Goal: Information Seeking & Learning: Check status

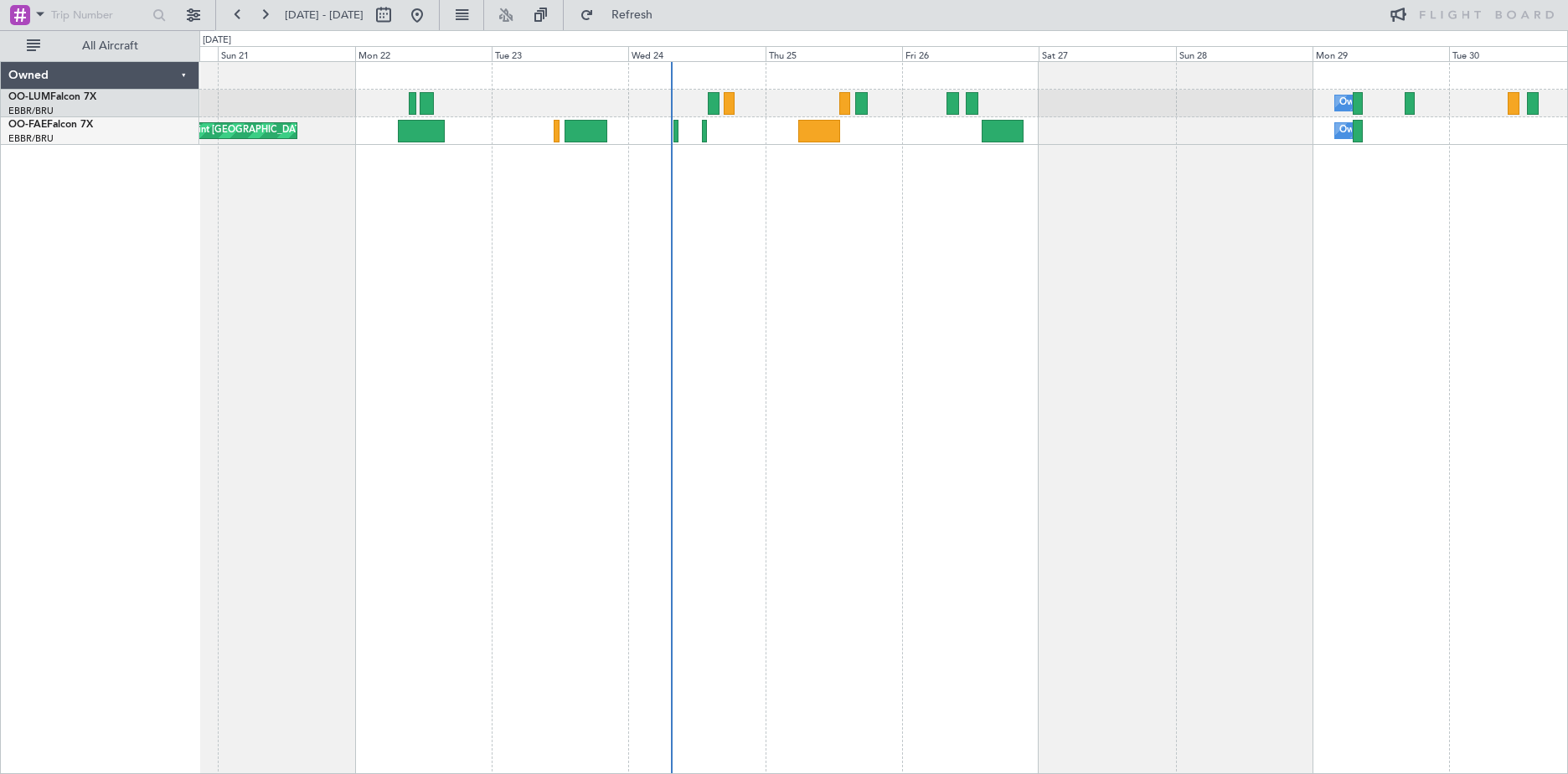
click at [811, 309] on div "Owner Melsbroek Air Base Planned Maint [GEOGRAPHIC_DATA] ([GEOGRAPHIC_DATA]) Ow…" at bounding box center [883, 416] width 1369 height 712
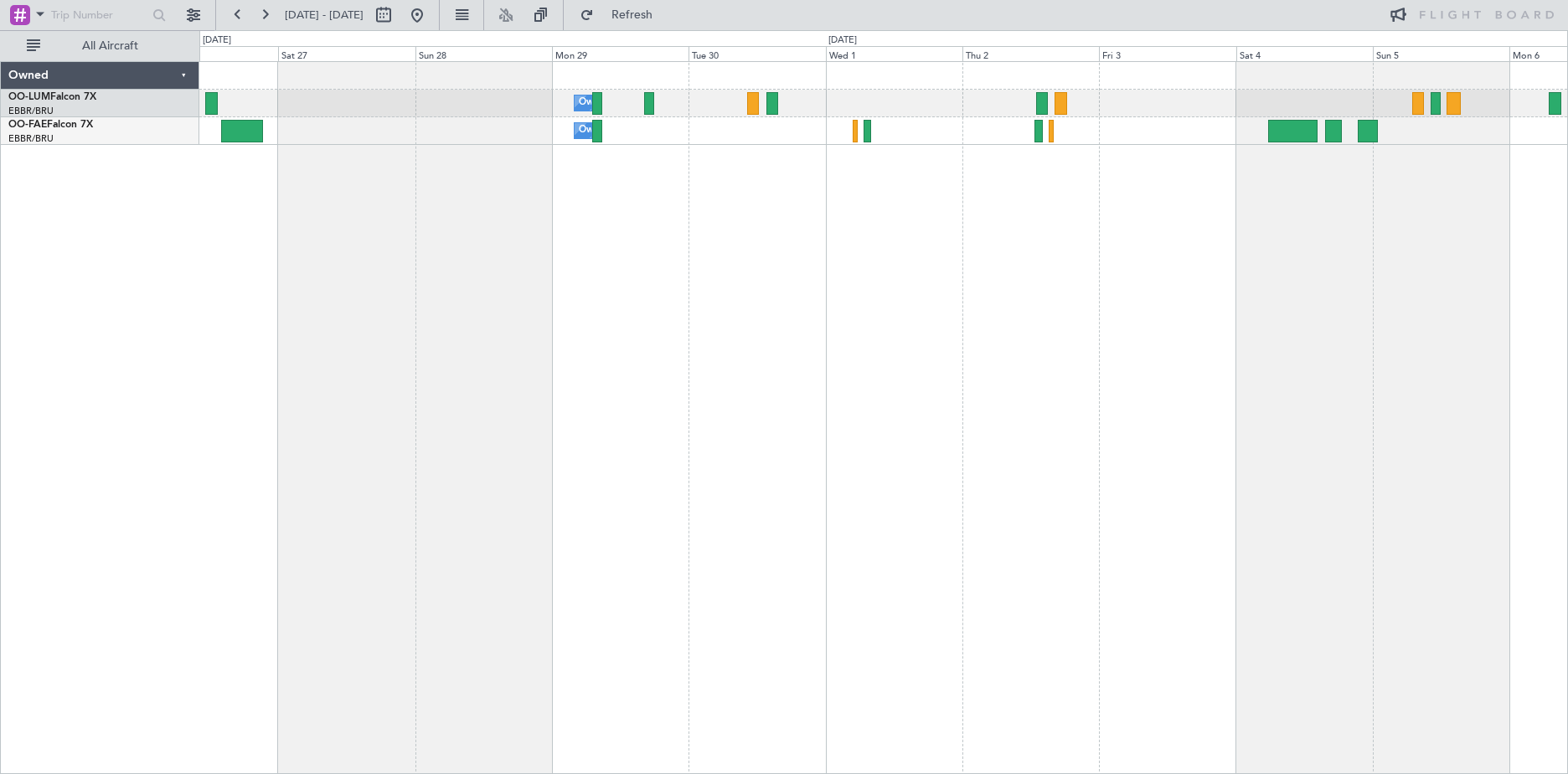
click at [445, 315] on div "Owner Melsbroek Air Base Owner [GEOGRAPHIC_DATA]" at bounding box center [883, 416] width 1369 height 712
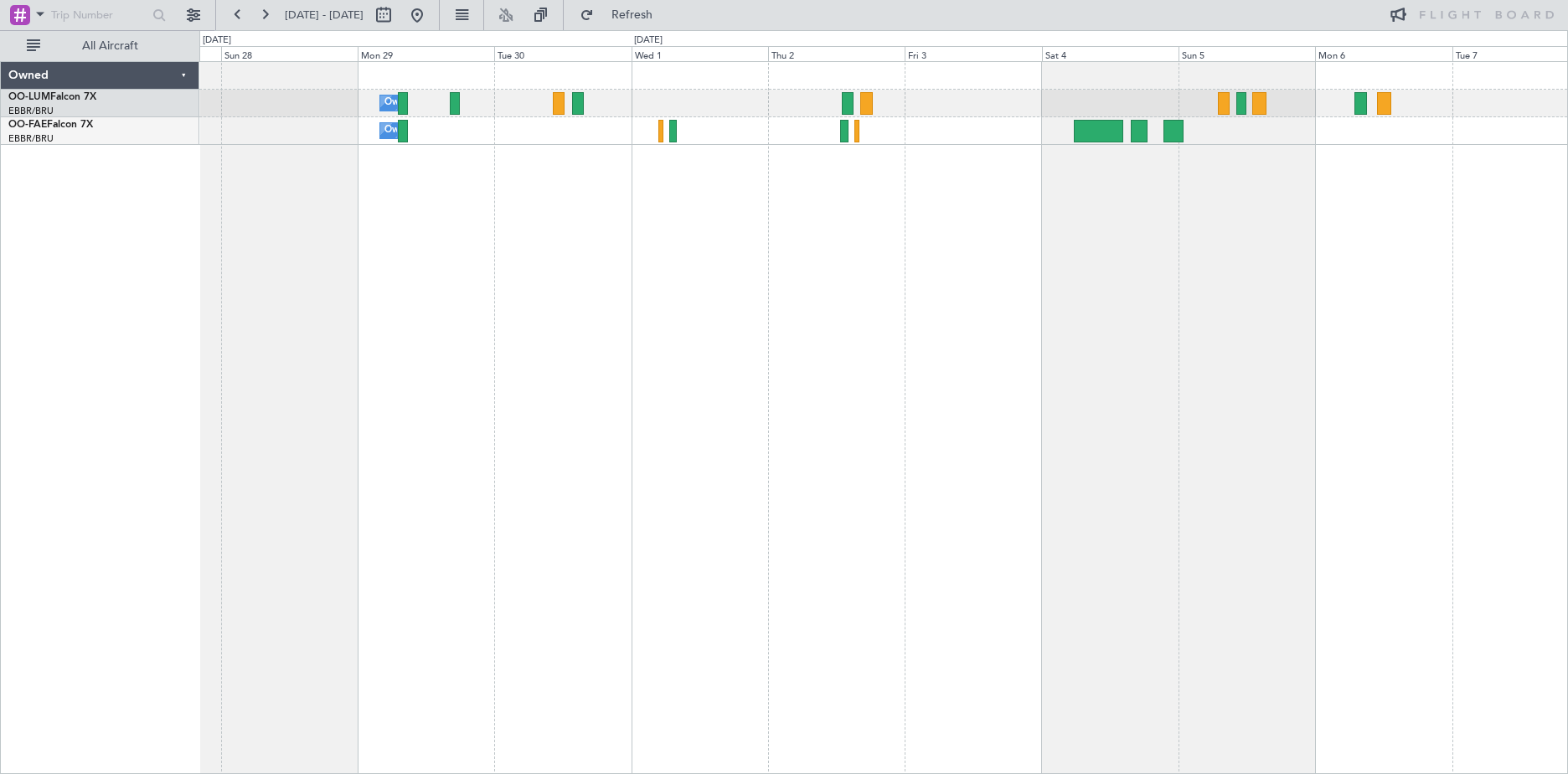
click at [652, 231] on div "Owner Melsbroek Air Base Owner [GEOGRAPHIC_DATA]" at bounding box center [883, 416] width 1369 height 712
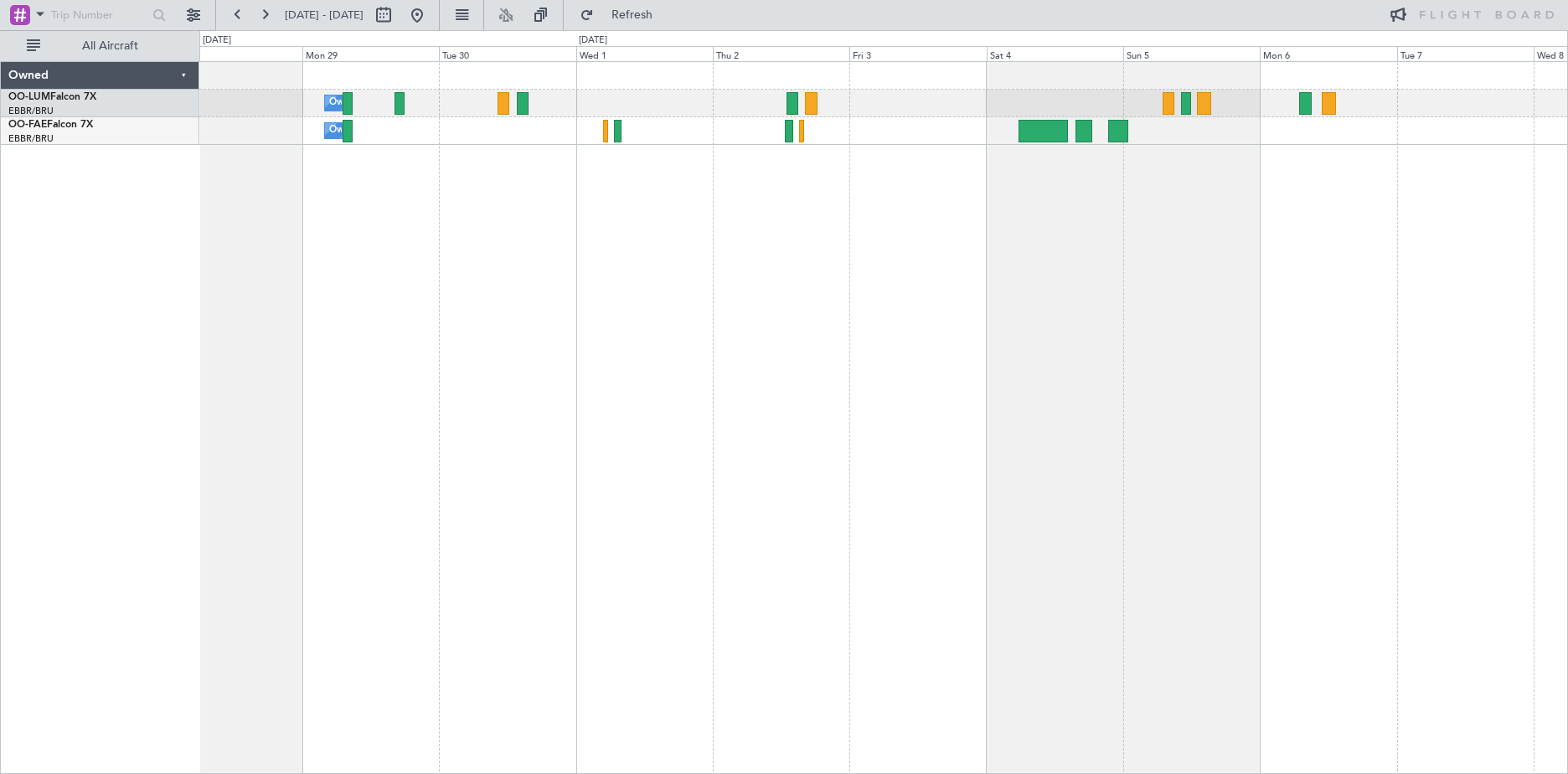
click at [774, 231] on div "Owner Melsbroek Air Base Owner [GEOGRAPHIC_DATA]" at bounding box center [883, 416] width 1369 height 712
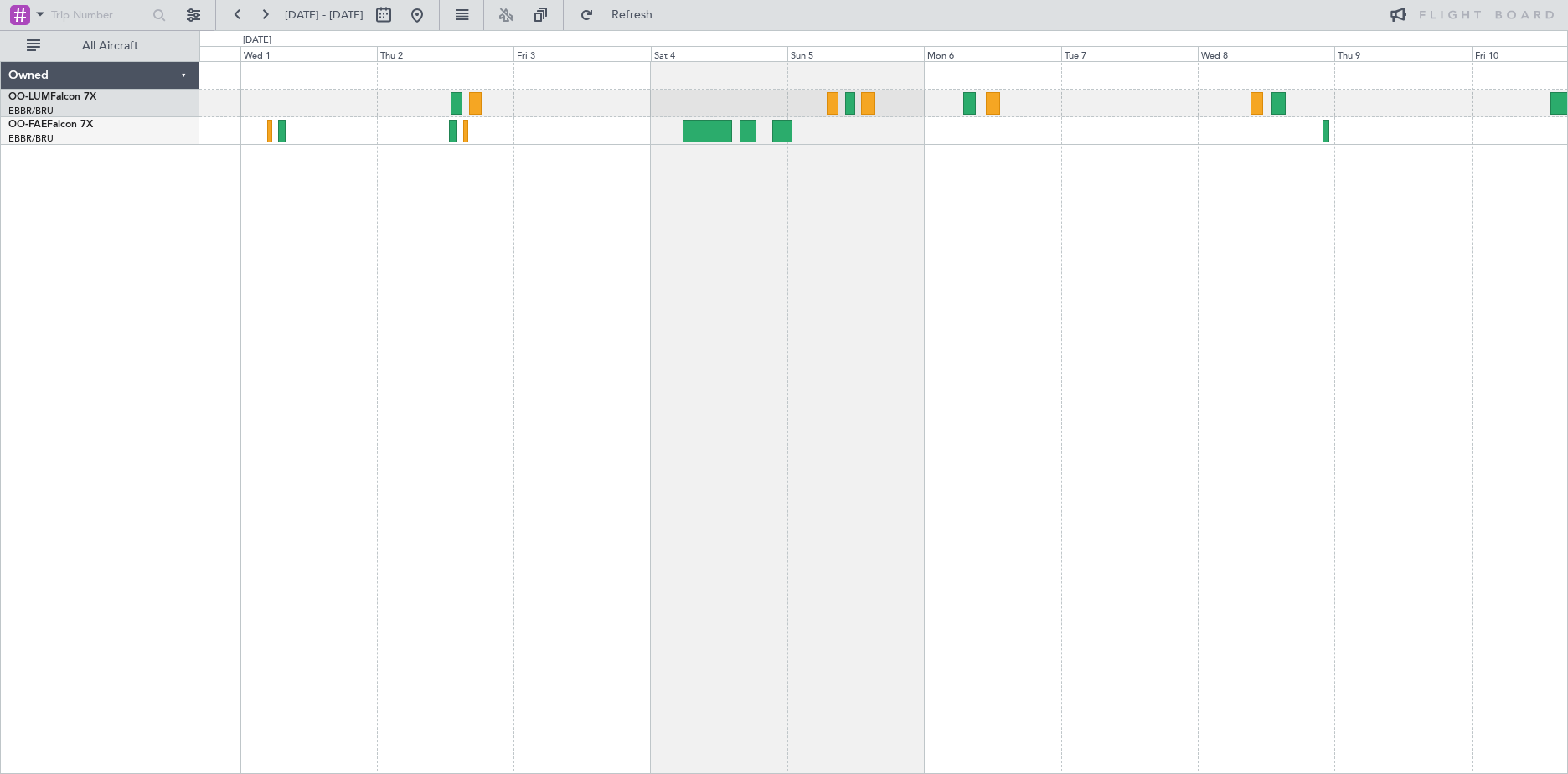
click at [787, 368] on div "Owner Melsbroek Air Base Owner [GEOGRAPHIC_DATA] Owner [GEOGRAPHIC_DATA]" at bounding box center [883, 416] width 1369 height 712
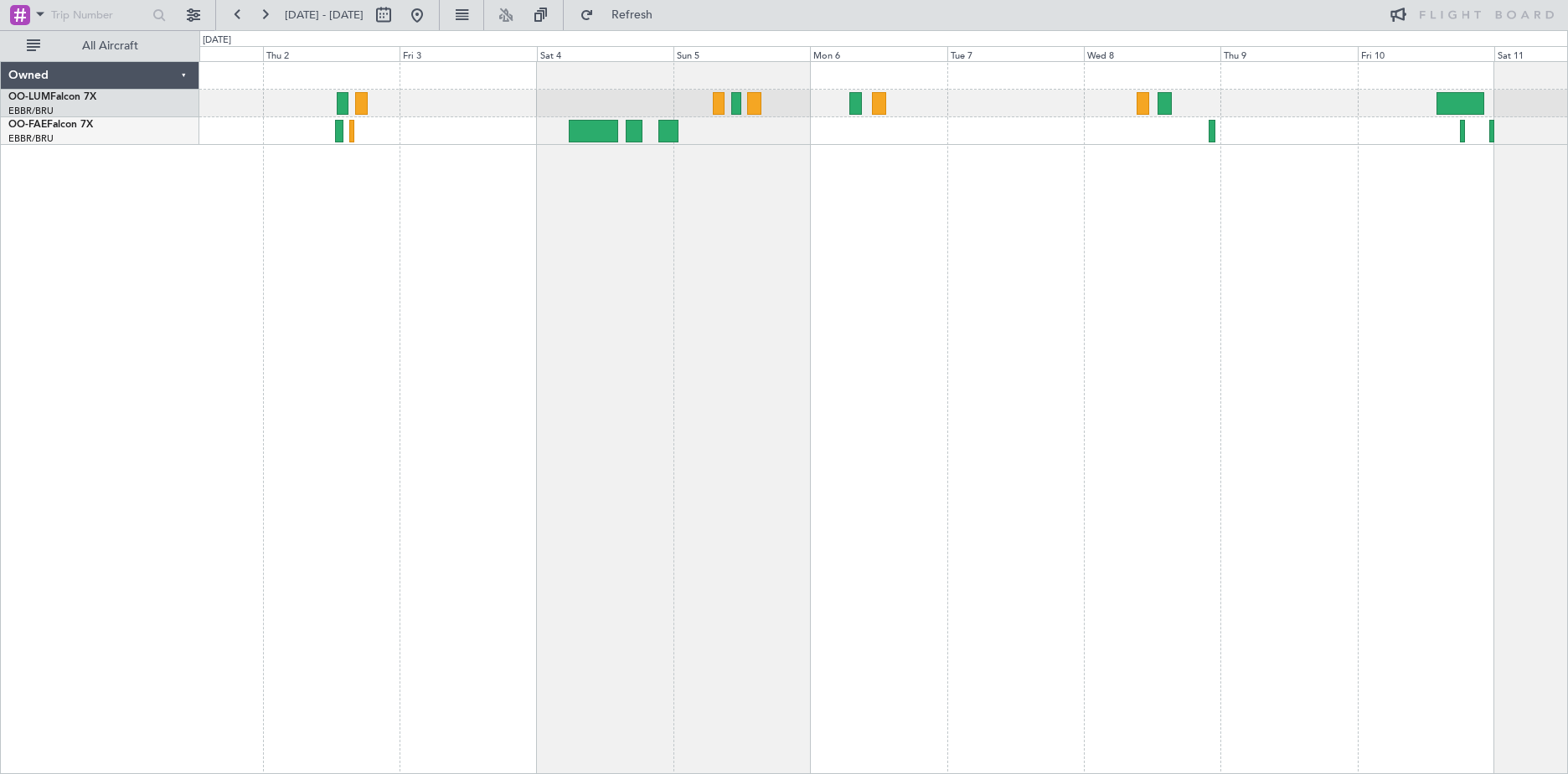
click at [963, 297] on div "Owner Melsbroek Air Base Owner [GEOGRAPHIC_DATA] Owner [GEOGRAPHIC_DATA]" at bounding box center [883, 416] width 1369 height 712
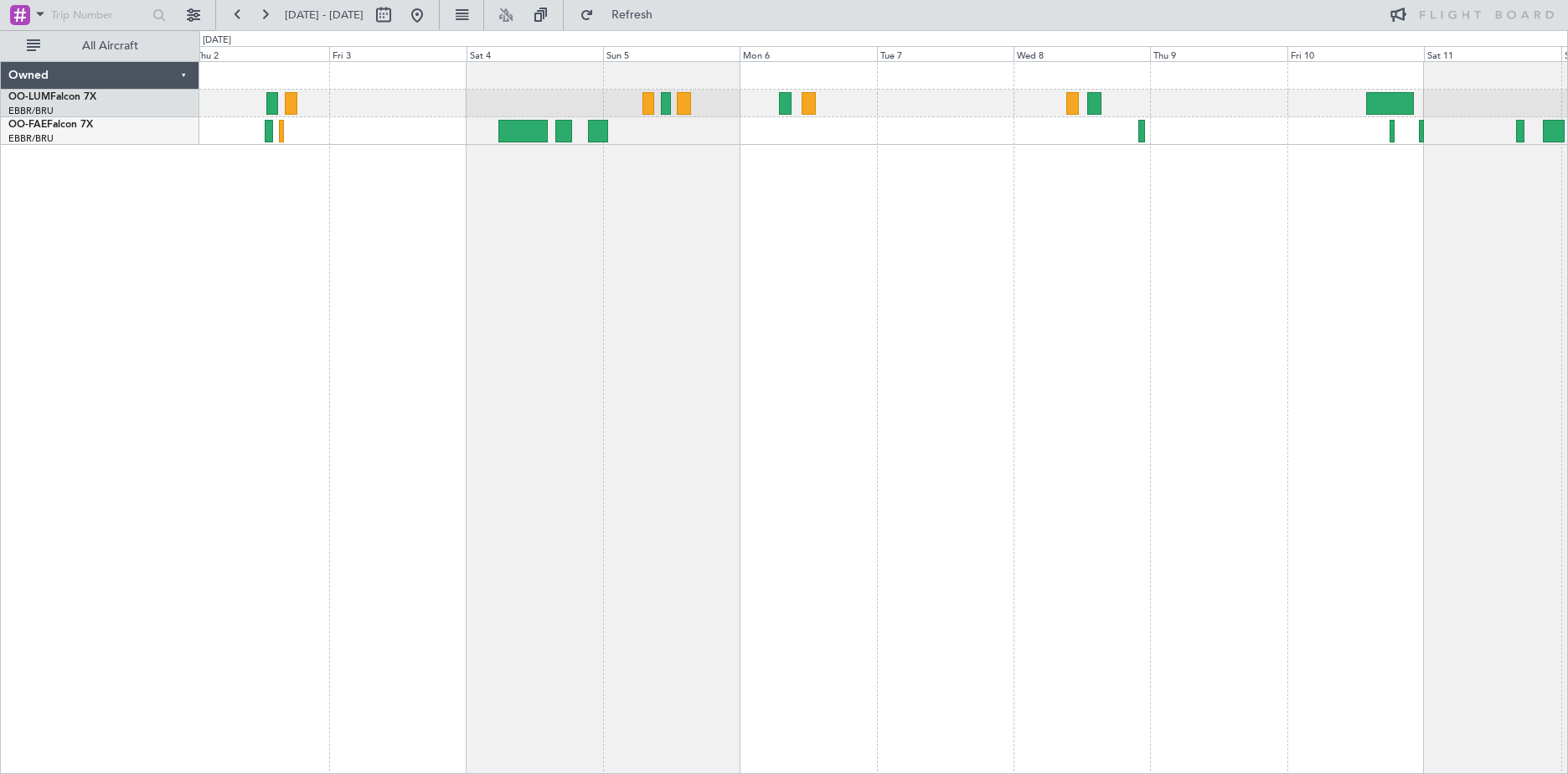
click at [1043, 325] on div "Owner Melsbroek Air Base" at bounding box center [883, 416] width 1369 height 712
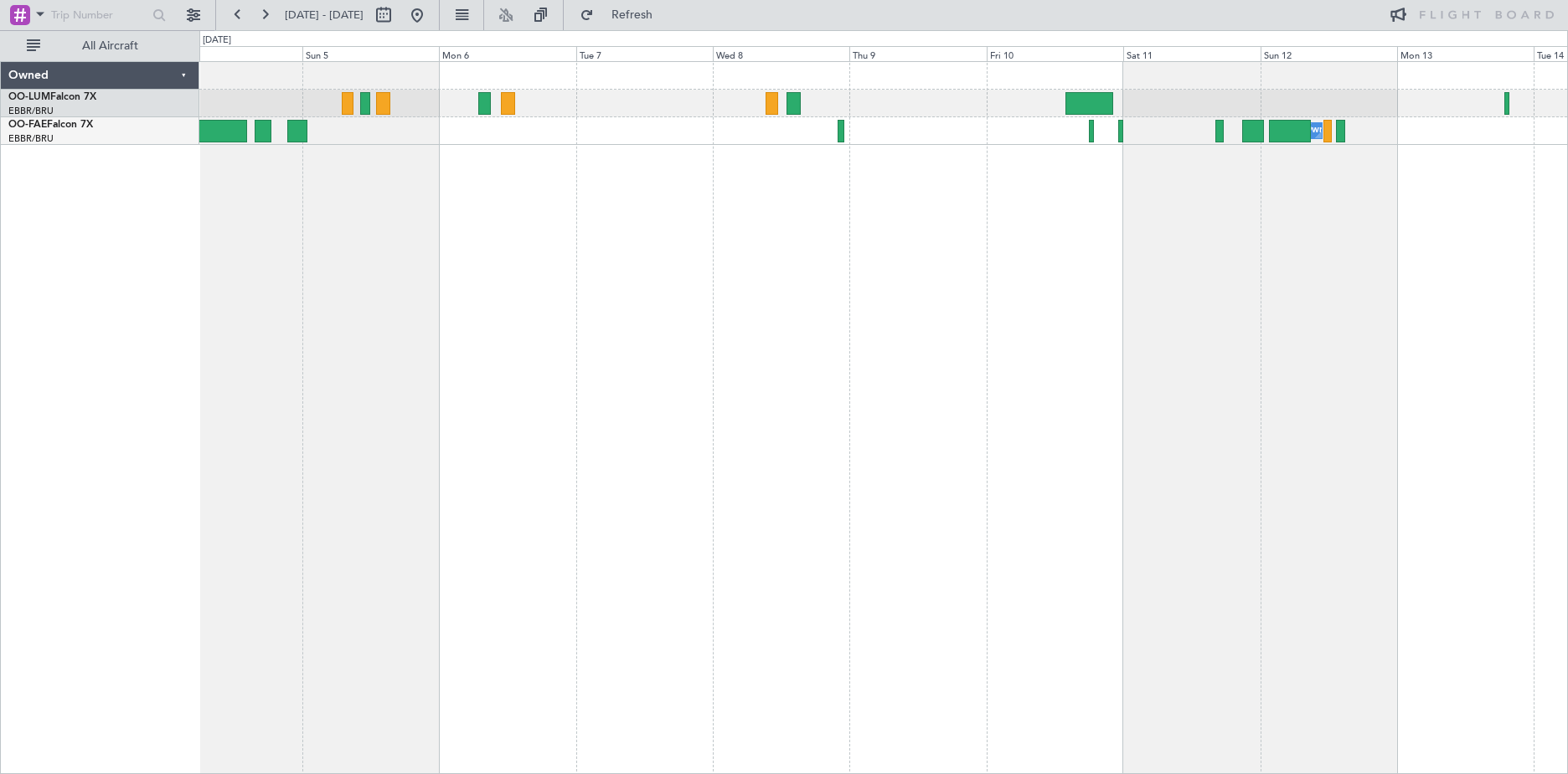
click at [937, 368] on div "Owner Melsbroek Air Base" at bounding box center [883, 416] width 1369 height 712
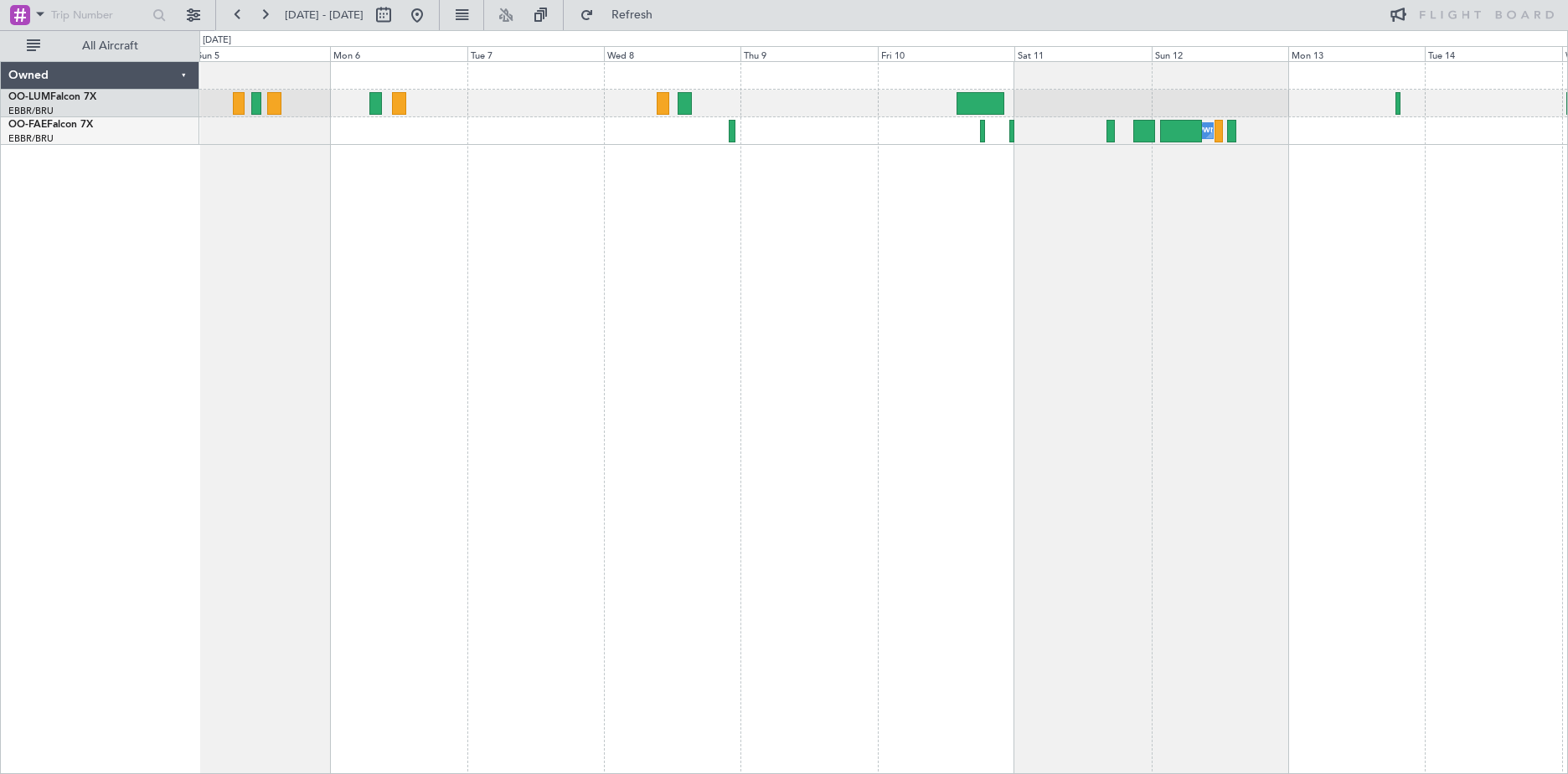
click at [780, 453] on div "Owner Melsbroek Air Base" at bounding box center [883, 416] width 1369 height 712
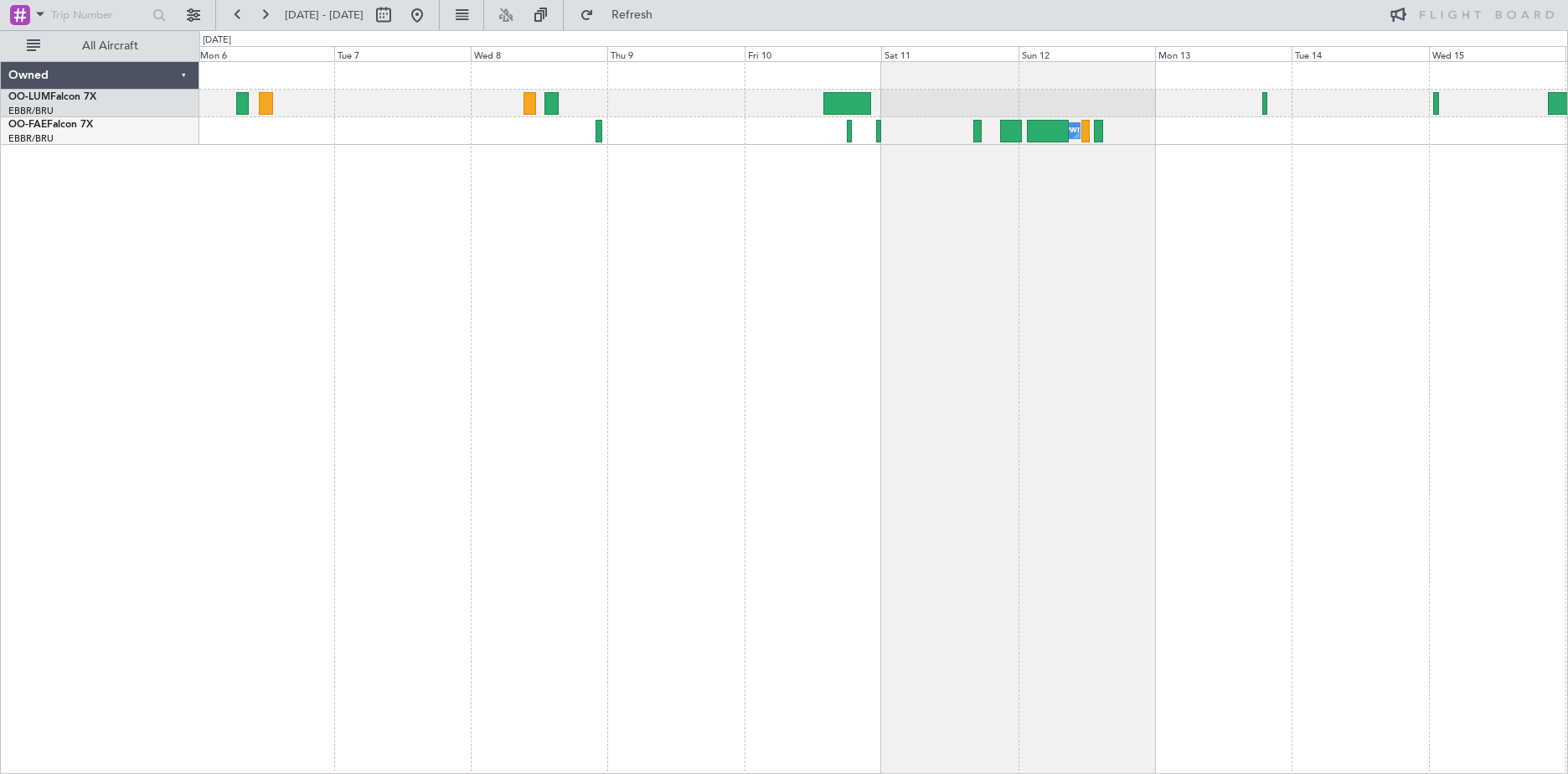
click at [937, 331] on div "Owner Melsbroek Air Base" at bounding box center [883, 416] width 1369 height 712
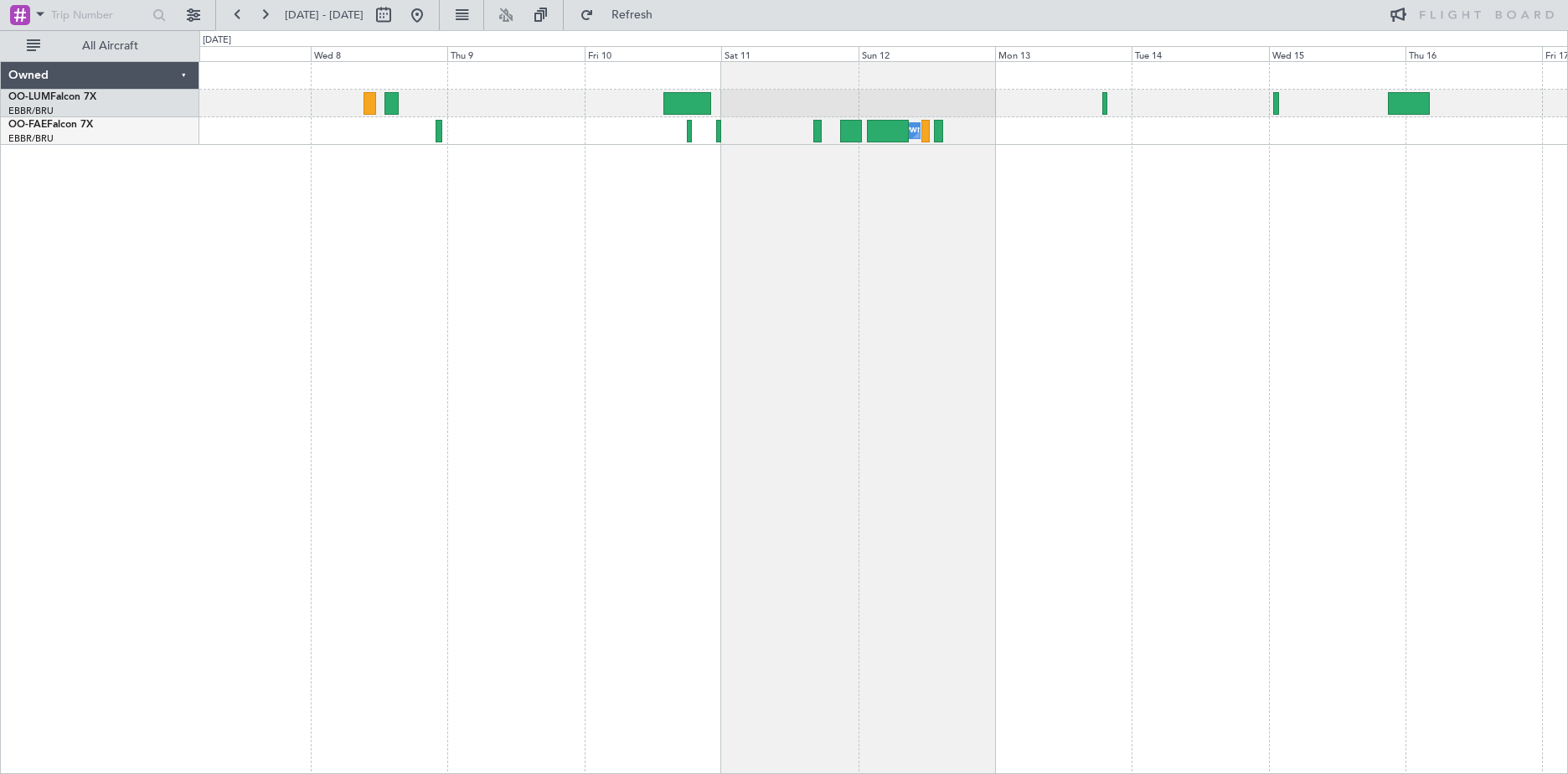
click at [912, 331] on div "Owner Melsbroek Air Base" at bounding box center [883, 416] width 1369 height 712
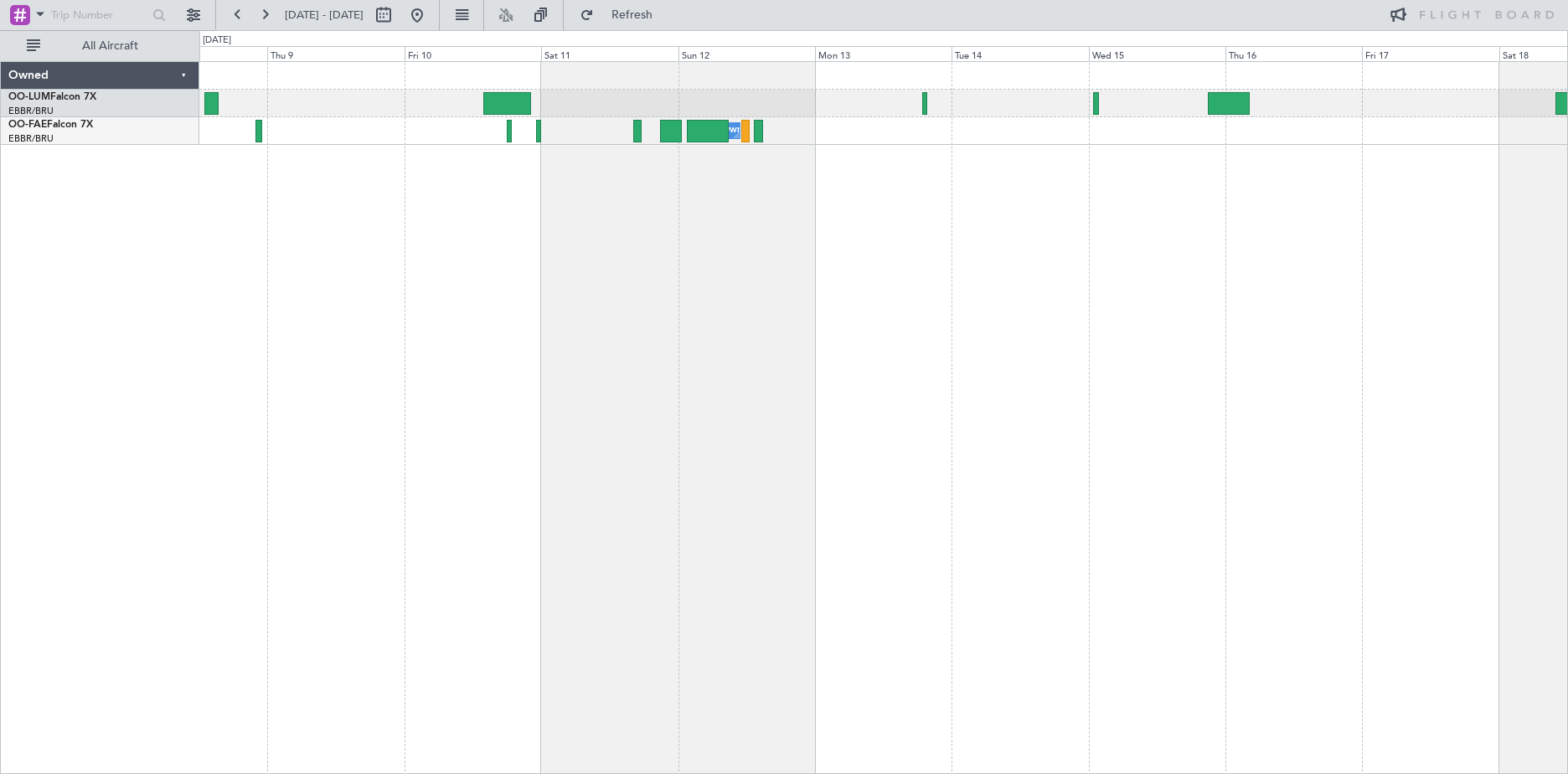
click at [575, 316] on div "Owner Melsbroek Air Base" at bounding box center [883, 416] width 1369 height 712
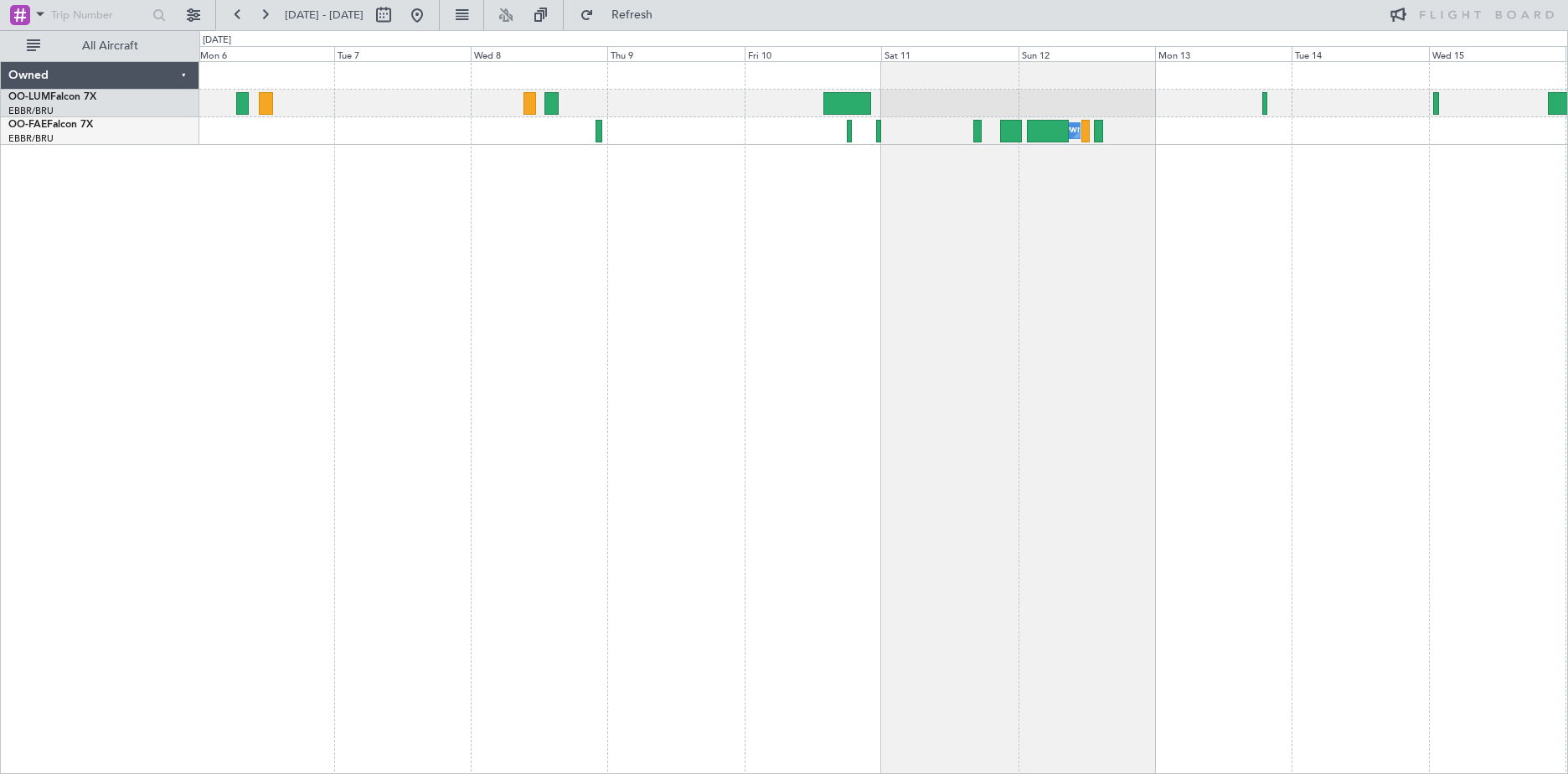
click at [924, 160] on div "Owner Melsbroek Air Base" at bounding box center [883, 416] width 1369 height 712
